Goal: Contribute content: Add original content to the website for others to see

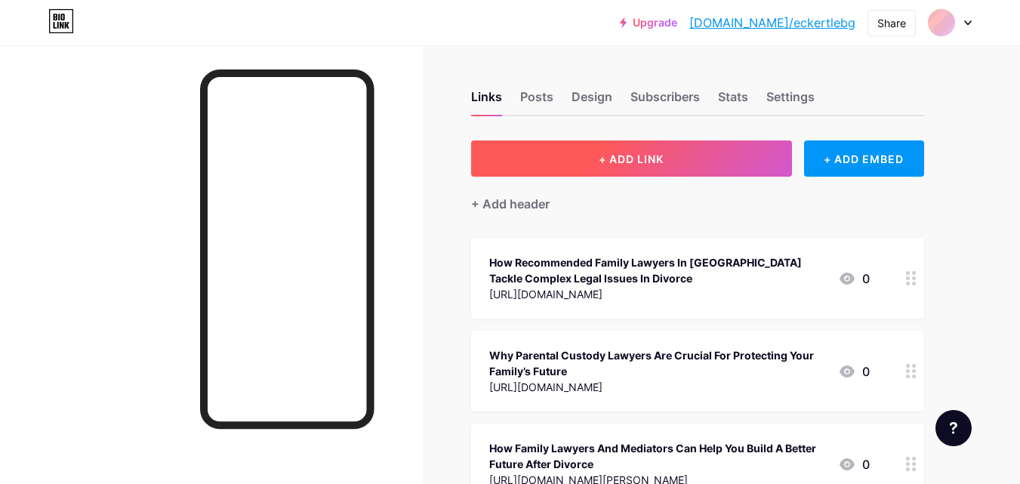
click at [641, 160] on span "+ ADD LINK" at bounding box center [631, 159] width 65 height 13
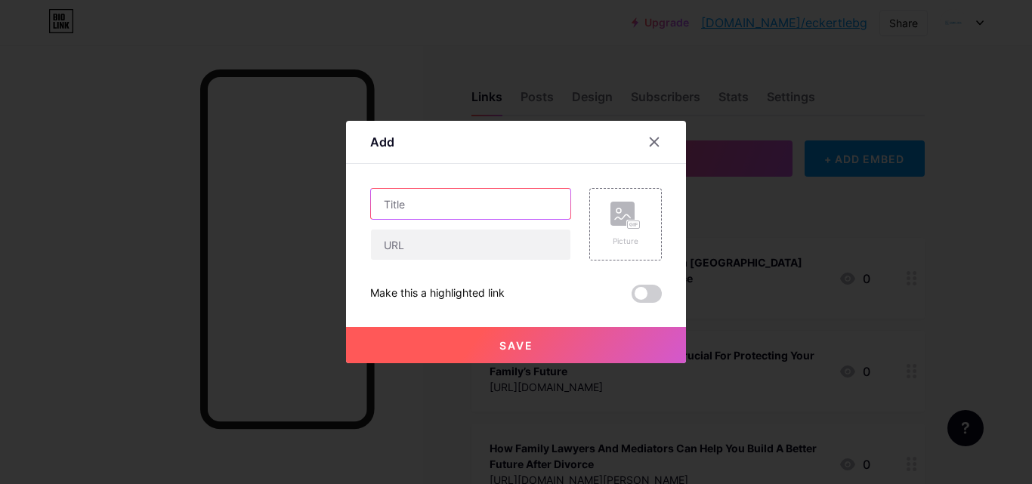
click at [407, 204] on input "text" at bounding box center [470, 204] width 199 height 30
paste input "The Role of Family Lawyers in [GEOGRAPHIC_DATA] During Adoption Cases"
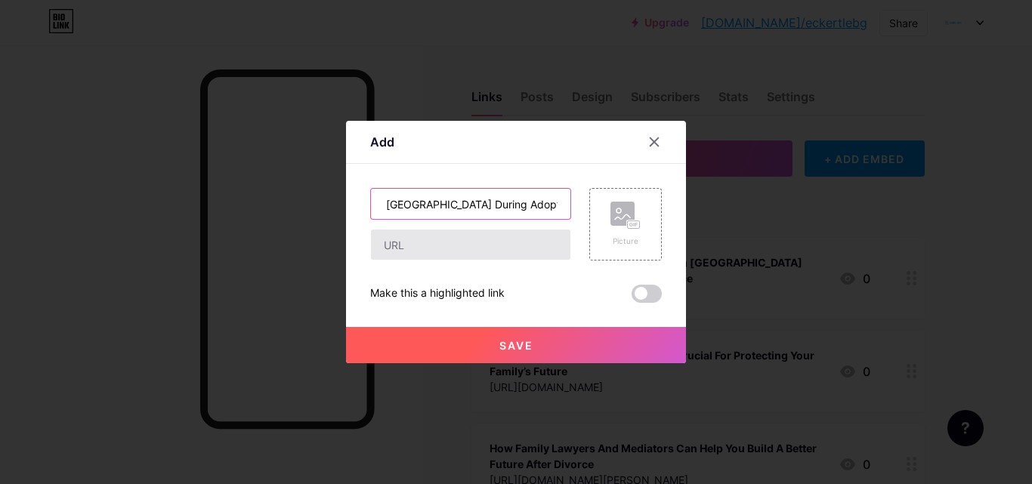
type input "The Role of Family Lawyers in [GEOGRAPHIC_DATA] During Adoption Cases"
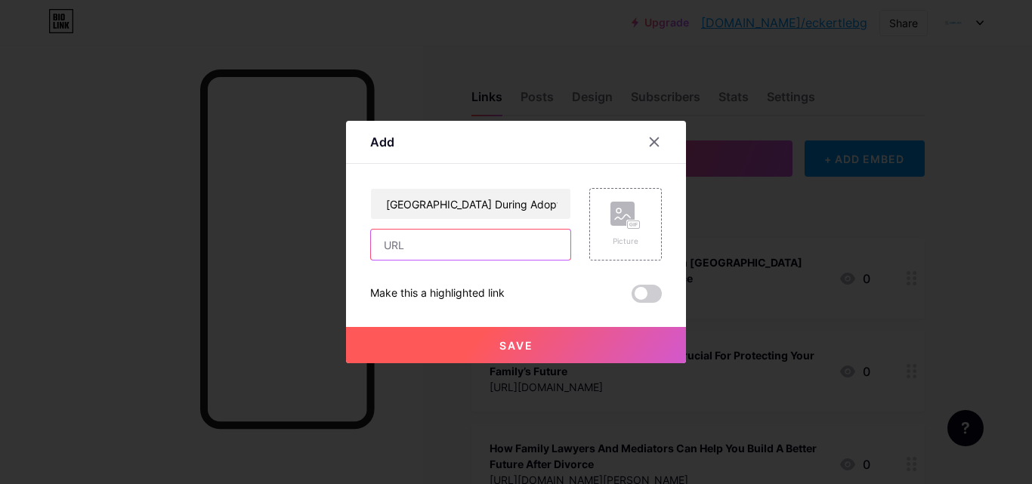
drag, startPoint x: 391, startPoint y: 250, endPoint x: 350, endPoint y: 208, distance: 58.7
click at [391, 250] on input "text" at bounding box center [470, 245] width 199 height 30
paste input "[URL][DOMAIN_NAME]"
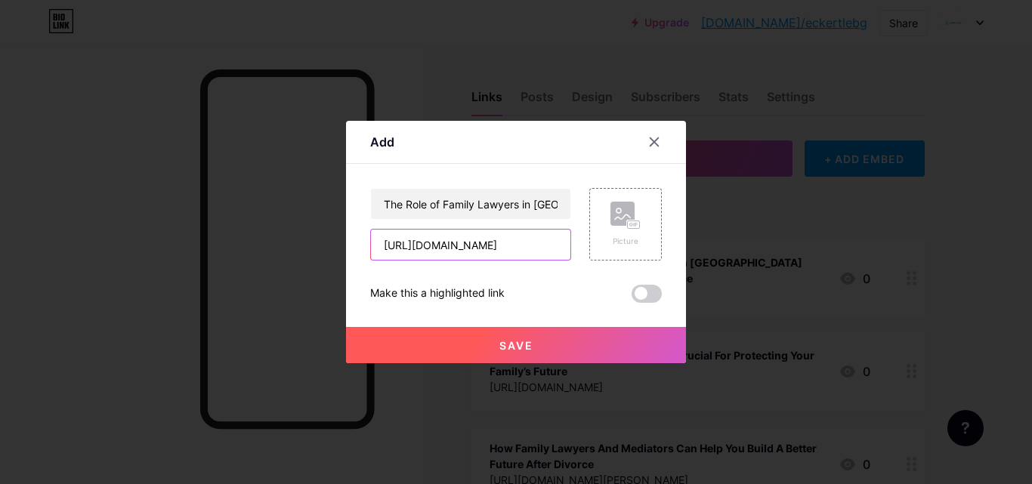
type input "[URL][DOMAIN_NAME]"
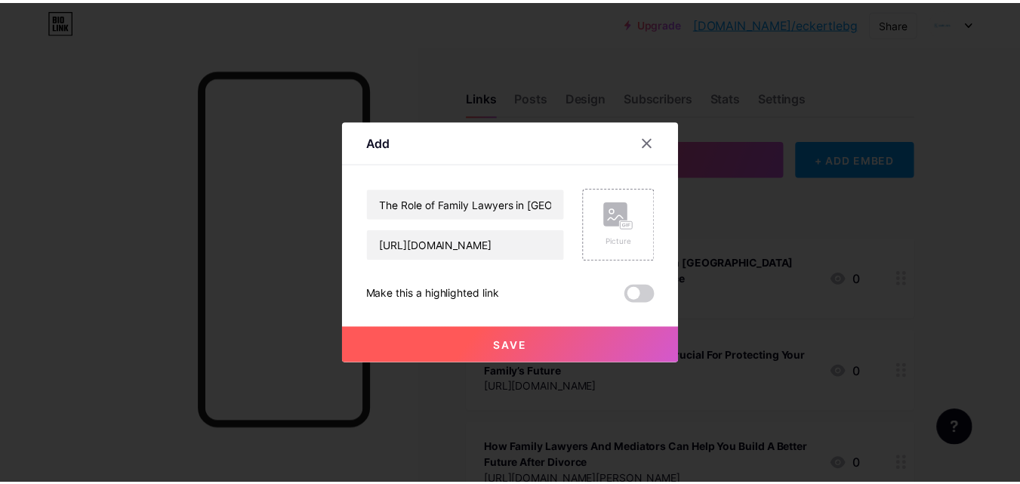
scroll to position [0, 0]
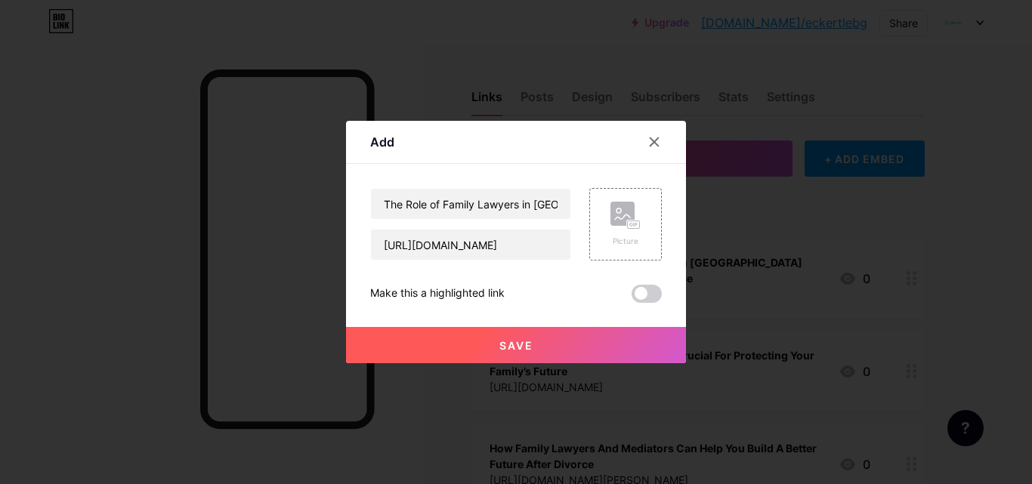
click at [492, 352] on button "Save" at bounding box center [516, 345] width 340 height 36
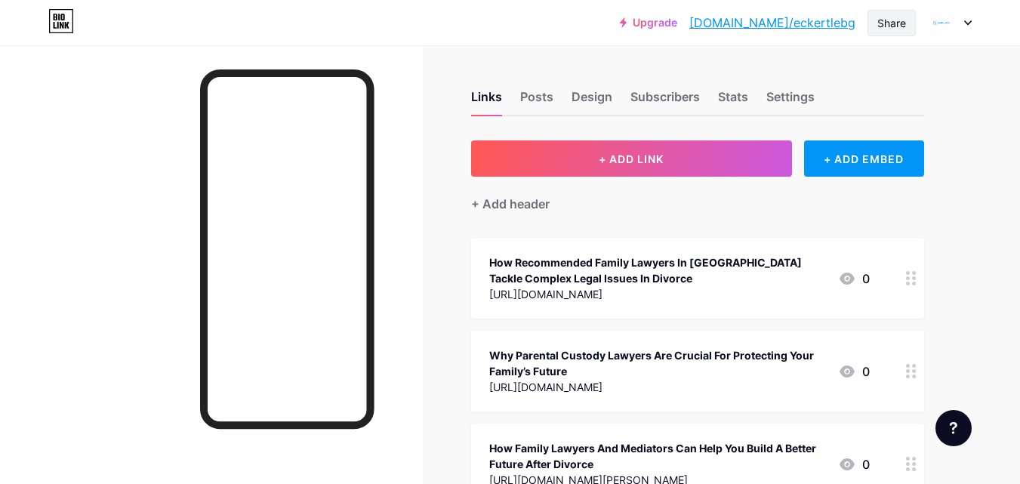
click at [900, 30] on div "Share" at bounding box center [892, 23] width 29 height 16
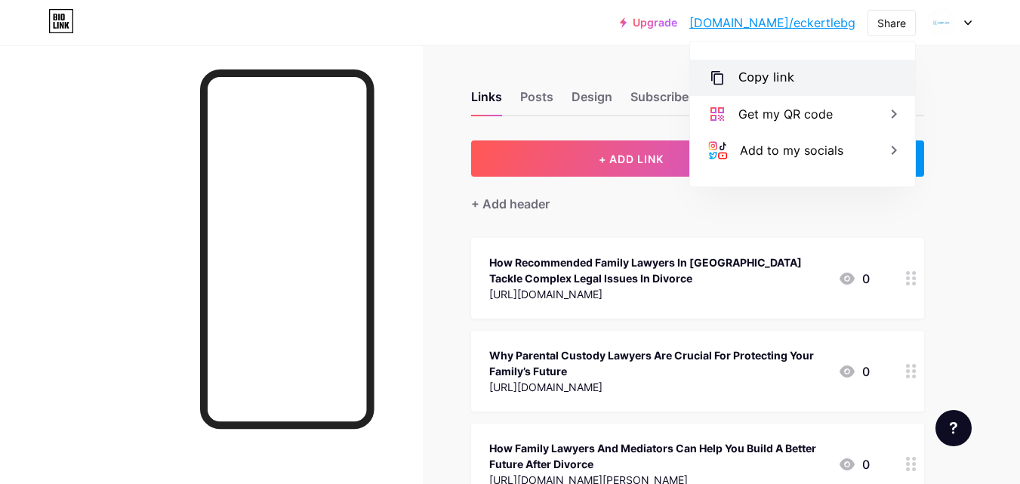
click at [773, 87] on div "Copy link" at bounding box center [802, 78] width 225 height 36
